Goal: Task Accomplishment & Management: Complete application form

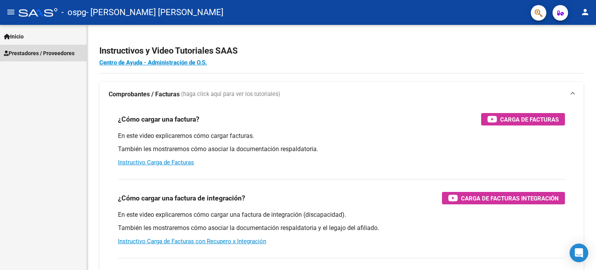
click at [69, 48] on link "Prestadores / Proveedores" at bounding box center [43, 53] width 86 height 17
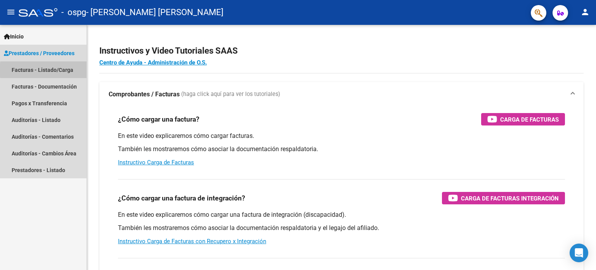
click at [62, 70] on link "Facturas - Listado/Carga" at bounding box center [43, 69] width 86 height 17
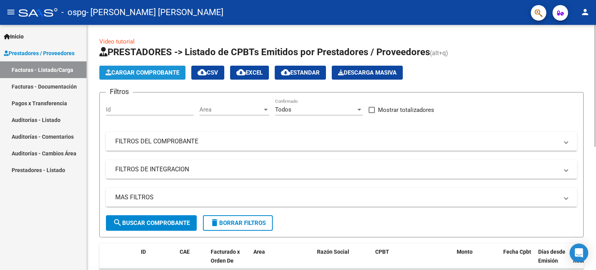
click at [151, 72] on span "Cargar Comprobante" at bounding box center [142, 72] width 74 height 7
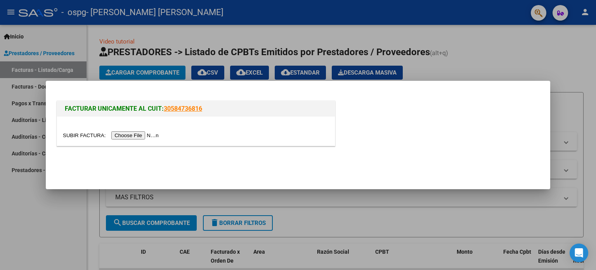
click at [82, 132] on input "file" at bounding box center [112, 135] width 98 height 8
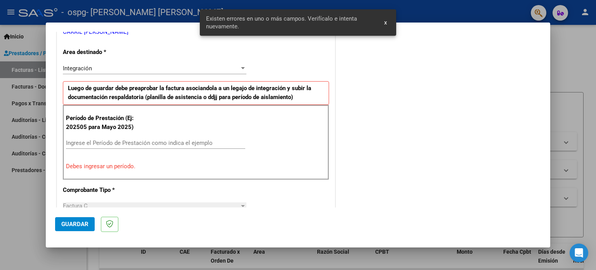
scroll to position [181, 0]
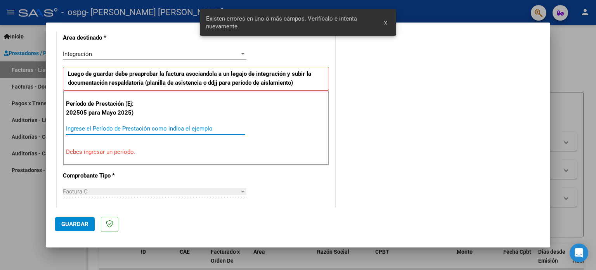
click at [171, 130] on input "Ingrese el Período de Prestación como indica el ejemplo" at bounding box center [155, 128] width 179 height 7
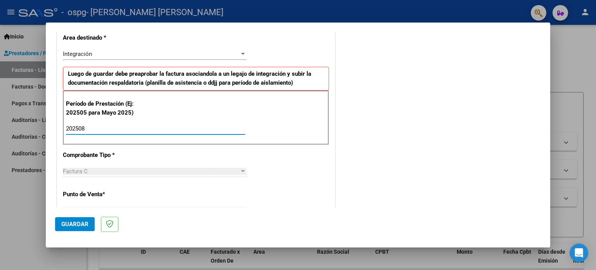
type input "202508"
click at [64, 224] on span "Guardar" at bounding box center [74, 223] width 27 height 7
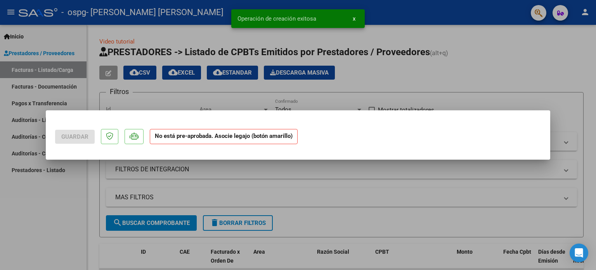
scroll to position [0, 0]
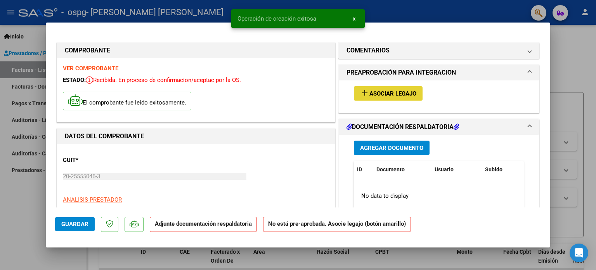
click at [407, 90] on span "Asociar Legajo" at bounding box center [392, 93] width 47 height 7
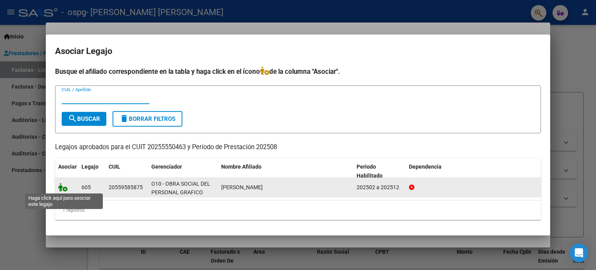
click at [64, 184] on icon at bounding box center [62, 187] width 9 height 9
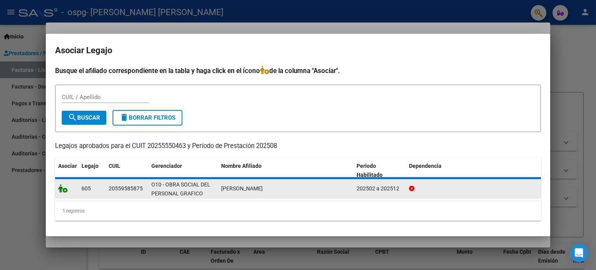
click at [64, 184] on icon at bounding box center [62, 188] width 9 height 9
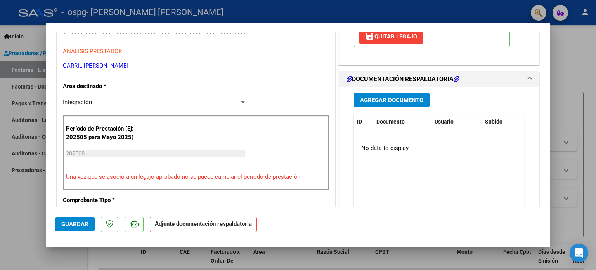
scroll to position [146, 0]
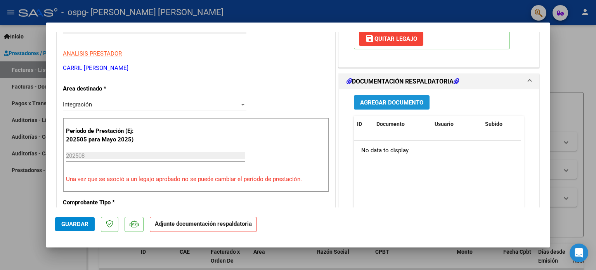
click at [399, 101] on span "Agregar Documento" at bounding box center [391, 102] width 63 height 7
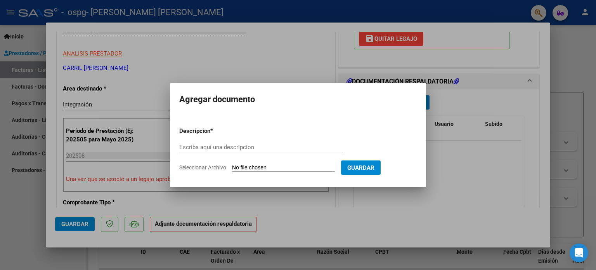
click at [399, 101] on div "Agregar documento Descripcion * Escriba aquí una descripcion Seleccionar Archiv…" at bounding box center [298, 135] width 256 height 104
type input "F"
type input "CAE"
click at [374, 167] on span "Guardar" at bounding box center [360, 167] width 27 height 7
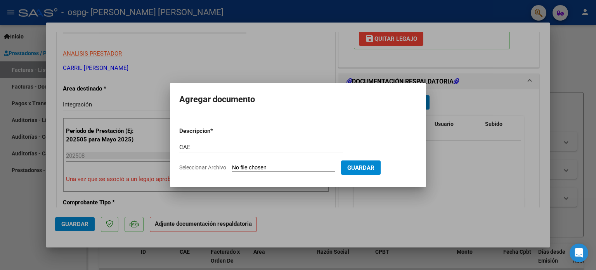
click at [374, 167] on span "Guardar" at bounding box center [360, 167] width 27 height 7
click at [209, 161] on form "Descripcion * CAE Escriba aquí una descripcion Seleccionar Archivo Guardar" at bounding box center [297, 149] width 237 height 57
drag, startPoint x: 209, startPoint y: 161, endPoint x: 255, endPoint y: 208, distance: 65.3
click at [255, 208] on div "COMPROBANTE VER COMPROBANTE ESTADO: Recibida. En proceso de confirmacion/acepta…" at bounding box center [298, 135] width 596 height 270
click at [255, 208] on div at bounding box center [298, 135] width 596 height 270
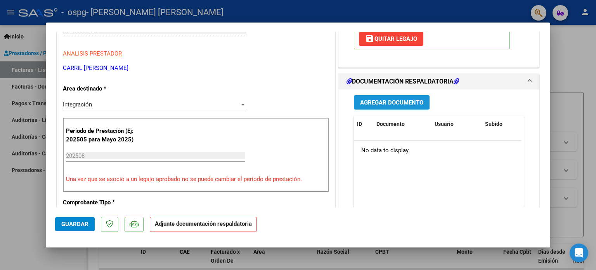
click at [394, 102] on span "Agregar Documento" at bounding box center [391, 102] width 63 height 7
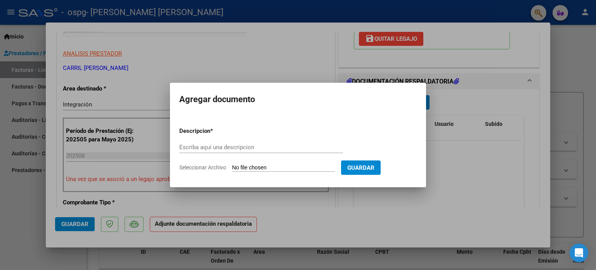
click at [394, 102] on div "Agregar documento Descripcion * Escriba aquí una descripcion Seleccionar Archiv…" at bounding box center [298, 135] width 256 height 104
type input "CAE"
click at [216, 165] on span "Seleccionar Archivo" at bounding box center [202, 167] width 47 height 6
click at [232, 165] on input "Seleccionar Archivo" at bounding box center [283, 167] width 103 height 7
type input "C:\fakepath\Constatación de CAE - Fc 1-227 -- Heffing.pdf"
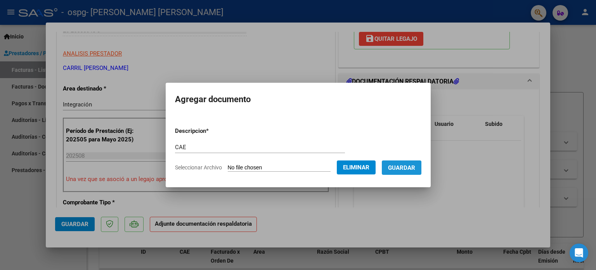
click at [402, 169] on span "Guardar" at bounding box center [401, 167] width 27 height 7
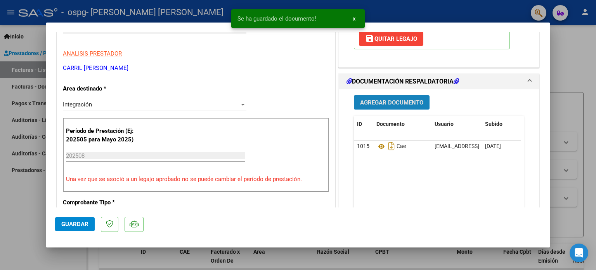
click at [381, 99] on span "Agregar Documento" at bounding box center [391, 102] width 63 height 7
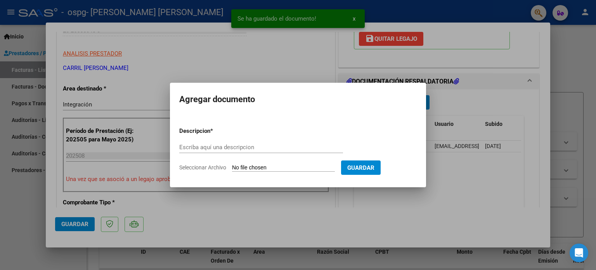
click at [381, 99] on mat-dialog-container "Agregar documento Descripcion * Escriba aquí una descripcion Seleccionar Archiv…" at bounding box center [298, 135] width 256 height 104
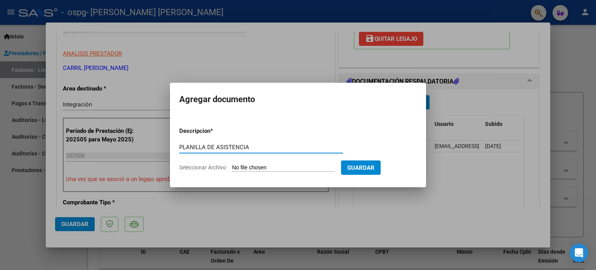
type input "PLANILLA DE ASISTENCIA"
click at [187, 166] on span "Seleccionar Archivo" at bounding box center [202, 167] width 47 height 6
click at [232, 166] on input "Seleccionar Archivo" at bounding box center [283, 167] width 103 height 7
type input "C:\fakepath\ASISTENCIA HEFFLING AGOSTO.pdf"
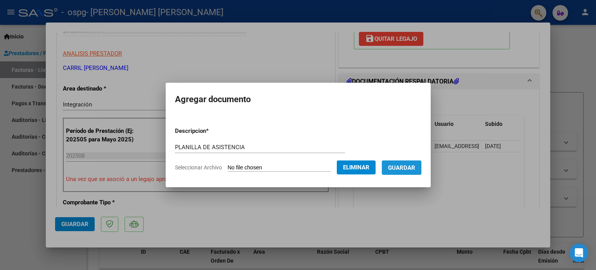
click at [409, 170] on span "Guardar" at bounding box center [401, 167] width 27 height 7
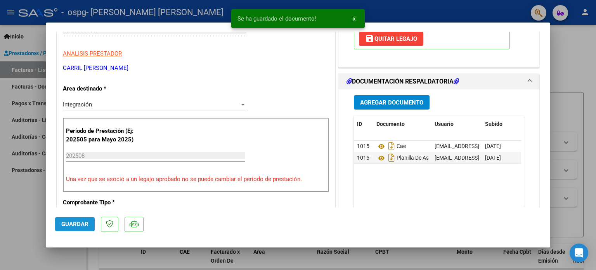
click at [75, 220] on span "Guardar" at bounding box center [74, 223] width 27 height 7
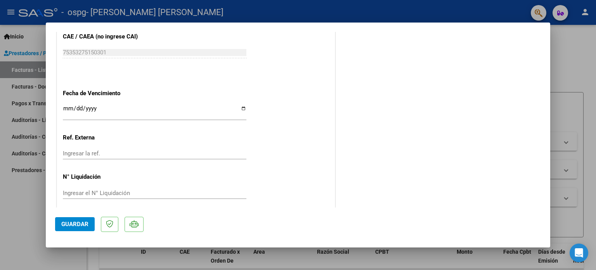
scroll to position [518, 0]
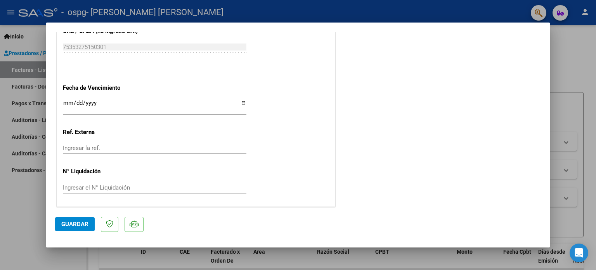
click at [27, 30] on div at bounding box center [298, 135] width 596 height 270
type input "$ 0,00"
